Goal: Information Seeking & Learning: Check status

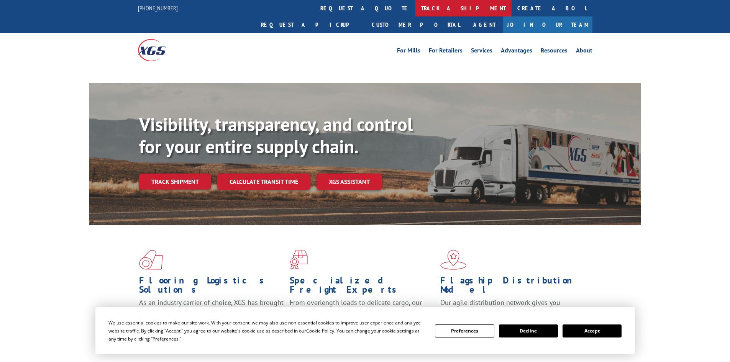
click at [415, 8] on link "track a shipment" at bounding box center [463, 8] width 96 height 16
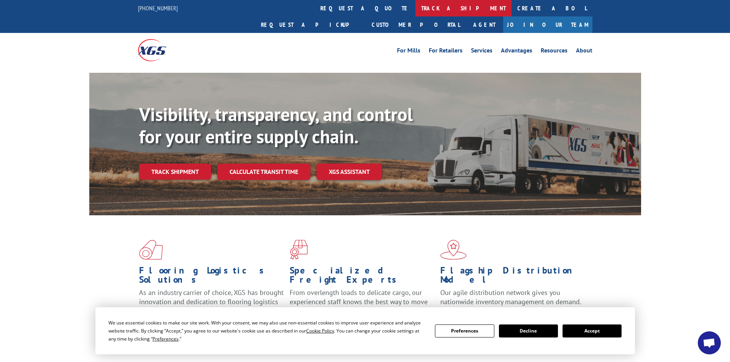
click at [415, 7] on link "track a shipment" at bounding box center [463, 8] width 96 height 16
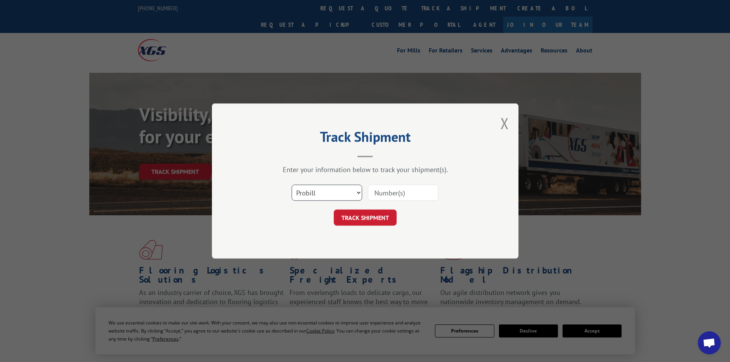
click at [343, 195] on select "Select category... Probill BOL PO" at bounding box center [327, 193] width 71 height 16
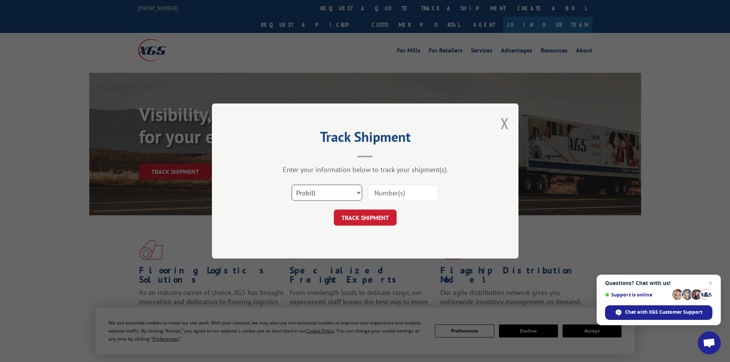
select select "bol"
click at [292, 185] on select "Select category... Probill BOL PO" at bounding box center [327, 193] width 71 height 16
click at [382, 189] on input at bounding box center [403, 193] width 71 height 16
paste input "5513853"
type input "5513853"
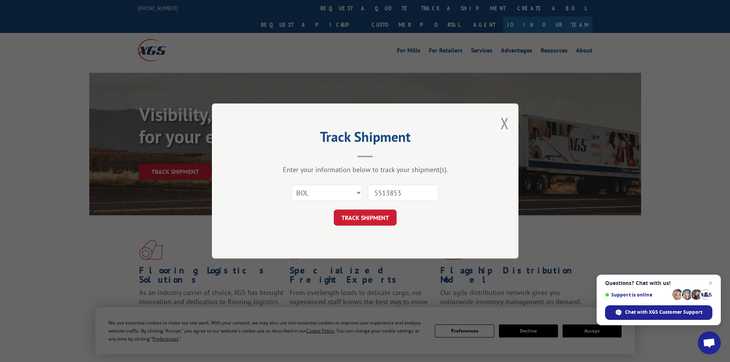
drag, startPoint x: 381, startPoint y: 216, endPoint x: 390, endPoint y: 217, distance: 9.6
click at [382, 217] on button "TRACK SHIPMENT" at bounding box center [365, 218] width 63 height 16
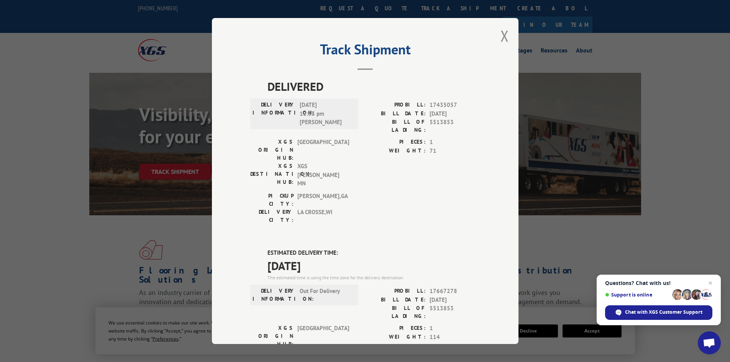
scroll to position [0, 0]
click at [497, 44] on div "Track Shipment DELIVERED DELIVERY INFORMATION: [DATE] 12:33 pm [PERSON_NAME]: 1…" at bounding box center [365, 181] width 307 height 326
click at [501, 37] on button "Close modal" at bounding box center [504, 37] width 8 height 20
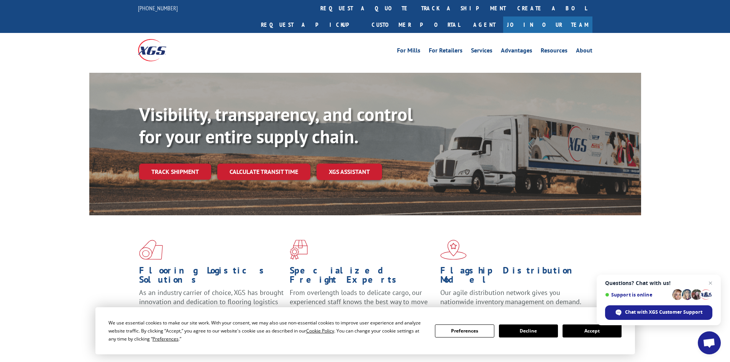
click at [344, 33] on div "For [PERSON_NAME] For Retailers Services Advantages Resources About For [PERSON…" at bounding box center [365, 50] width 454 height 34
click at [415, 11] on link "track a shipment" at bounding box center [463, 8] width 96 height 16
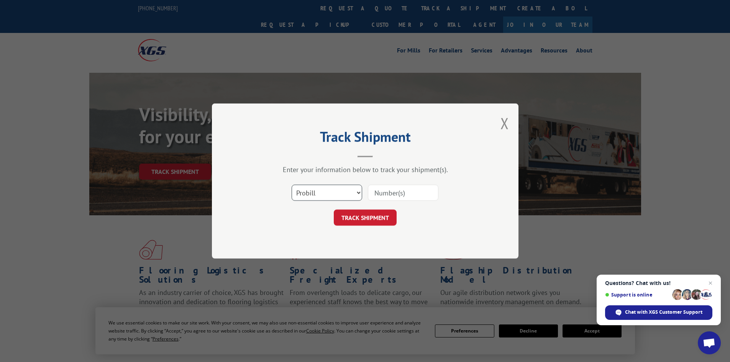
drag, startPoint x: 324, startPoint y: 187, endPoint x: 324, endPoint y: 193, distance: 6.1
click at [324, 188] on select "Select category... Probill BOL PO" at bounding box center [327, 193] width 71 height 16
select select "bol"
click at [292, 185] on select "Select category... Probill BOL PO" at bounding box center [327, 193] width 71 height 16
paste input "5513855"
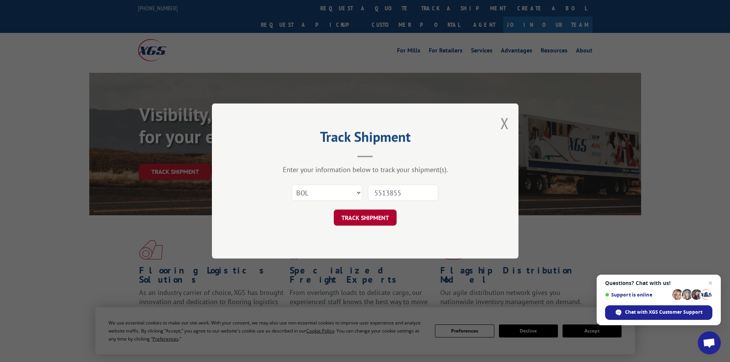
type input "5513855"
click at [376, 218] on button "TRACK SHIPMENT" at bounding box center [365, 218] width 63 height 16
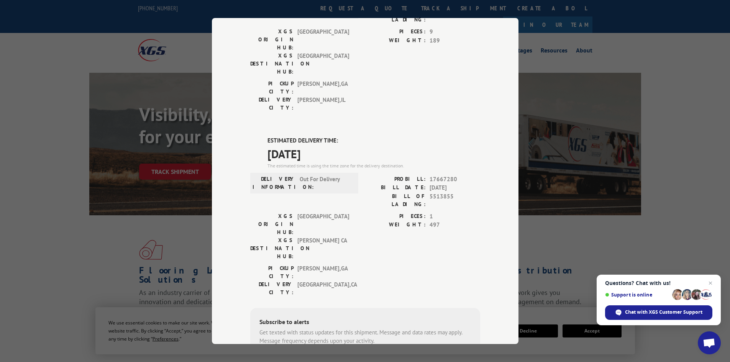
scroll to position [115, 0]
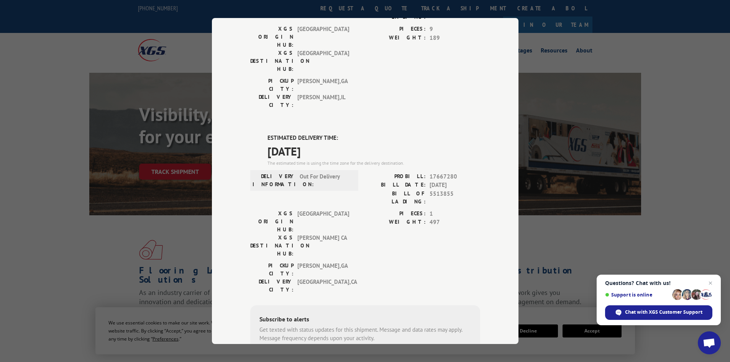
click at [498, 119] on div "Track Shipment DELIVERED DELIVERY INFORMATION: [DATE] 08:17 am Inside delivery …" at bounding box center [365, 181] width 307 height 326
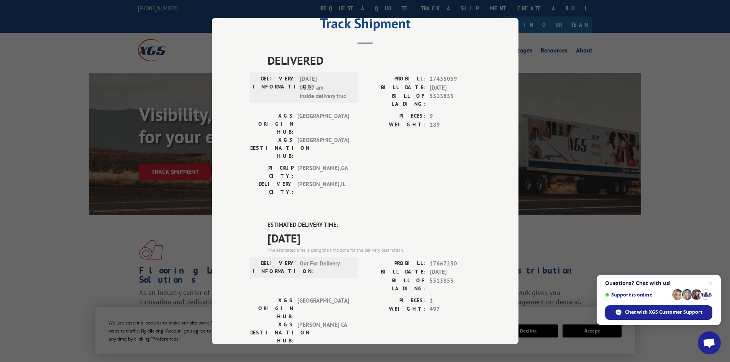
scroll to position [0, 0]
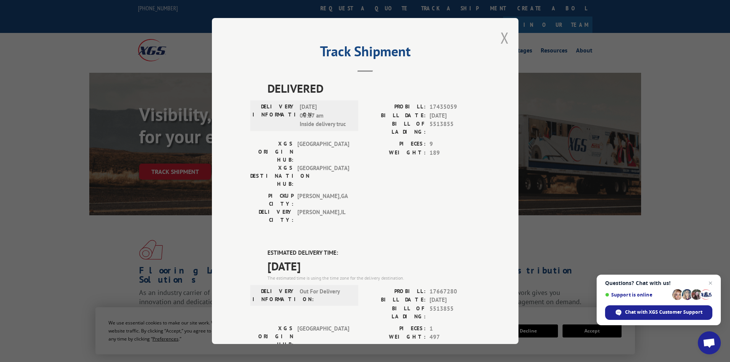
click at [502, 38] on button "Close modal" at bounding box center [504, 38] width 8 height 20
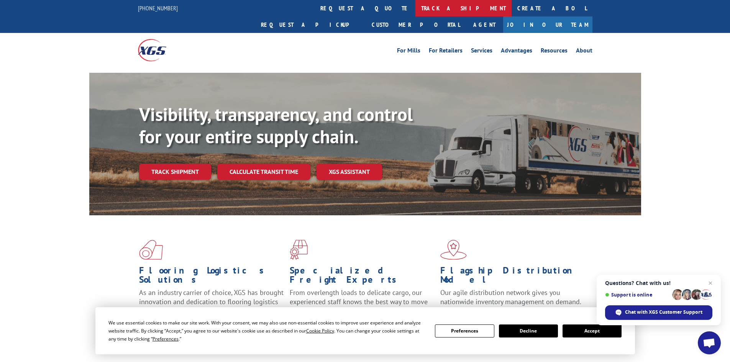
click at [415, 10] on link "track a shipment" at bounding box center [463, 8] width 96 height 16
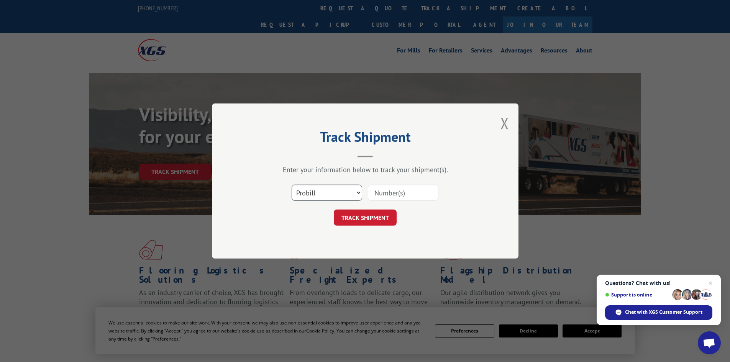
click at [292, 199] on select "Select category... Probill BOL PO" at bounding box center [327, 193] width 71 height 16
select select "bol"
click at [292, 185] on select "Select category... Probill BOL PO" at bounding box center [327, 193] width 71 height 16
paste input "5513401"
type input "5513401"
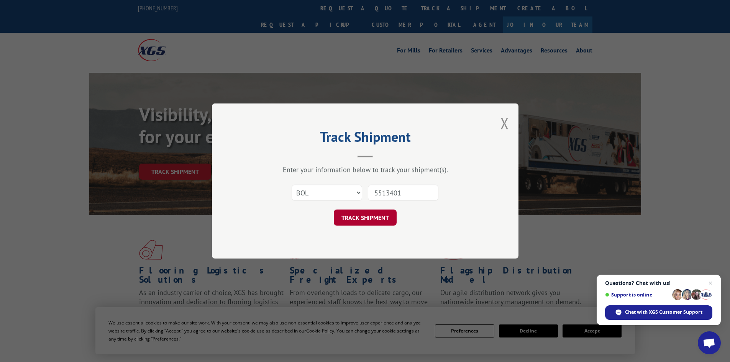
click at [377, 220] on button "TRACK SHIPMENT" at bounding box center [365, 218] width 63 height 16
